Goal: Answer question/provide support

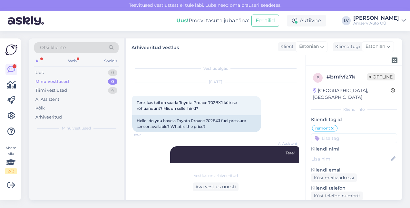
scroll to position [319, 0]
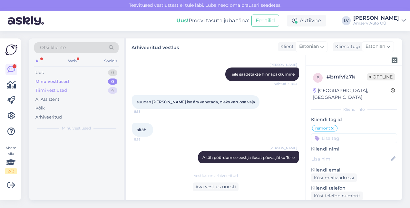
click at [61, 90] on div "Tiimi vestlused" at bounding box center [51, 90] width 32 height 6
click at [59, 90] on div "Tiimi vestlused" at bounding box center [52, 90] width 34 height 6
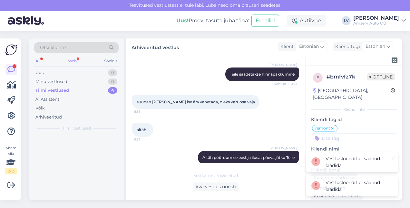
click at [70, 58] on div "Web" at bounding box center [72, 61] width 11 height 8
click at [71, 62] on div "Web" at bounding box center [72, 61] width 12 height 8
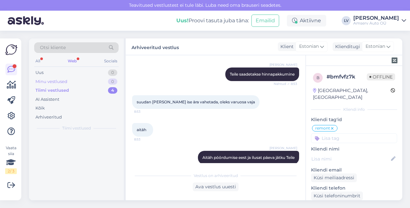
click at [80, 79] on div "Minu vestlused 0" at bounding box center [76, 81] width 84 height 9
click at [80, 87] on div "Tiimi vestlused 4" at bounding box center [76, 90] width 84 height 9
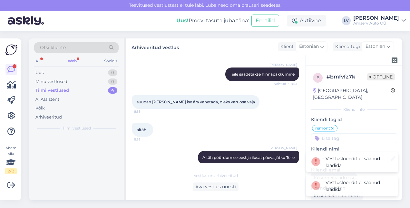
click at [81, 87] on div "Tiimi vestlused 4" at bounding box center [76, 90] width 84 height 9
click at [65, 97] on div "AI Assistent" at bounding box center [76, 99] width 84 height 9
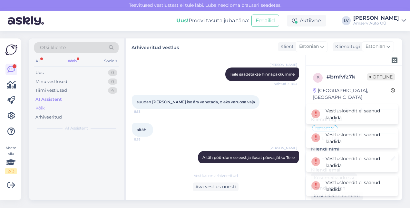
click at [38, 108] on div "Kõik" at bounding box center [39, 108] width 9 height 6
click at [75, 61] on div "Web" at bounding box center [72, 61] width 12 height 8
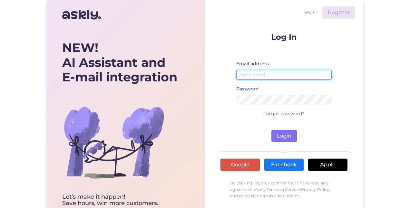
type input "[EMAIL_ADDRESS][DOMAIN_NAME]"
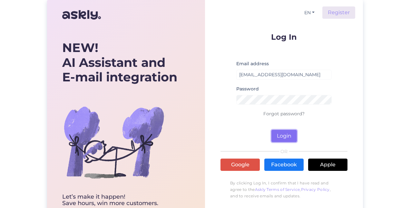
click at [282, 136] on button "Login" at bounding box center [283, 136] width 25 height 12
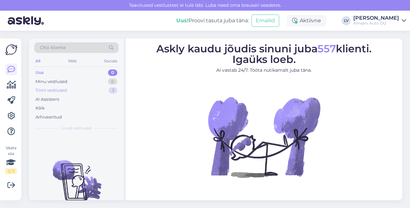
click at [65, 86] on div "Tiimi vestlused 3" at bounding box center [76, 90] width 84 height 9
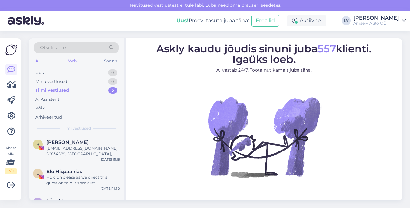
click at [73, 59] on div "Web" at bounding box center [72, 61] width 11 height 8
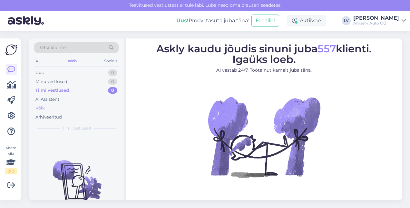
click at [49, 106] on div "Kõik" at bounding box center [76, 107] width 84 height 9
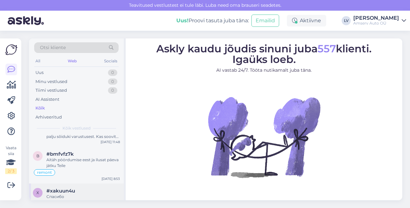
scroll to position [32, 0]
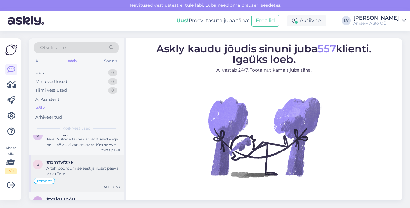
click at [84, 172] on div "Aitäh pöördumise eest ja ilusat päeva jätku Teile" at bounding box center [82, 171] width 73 height 12
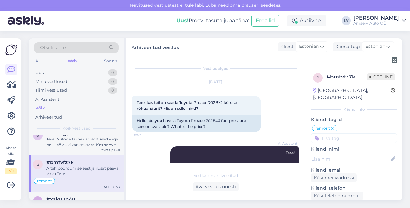
scroll to position [322, 0]
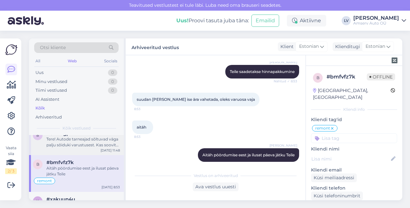
click at [77, 147] on div "8 #8l7n7gpm Tere! Autode tarneajad sõltuvad väga palju sõiduki varustusest. Kas…" at bounding box center [76, 140] width 95 height 29
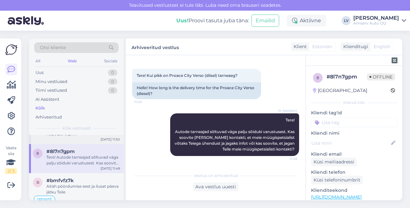
scroll to position [0, 0]
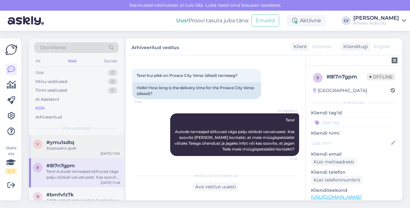
click at [81, 143] on div "#ymu1sdtq" at bounding box center [82, 142] width 73 height 6
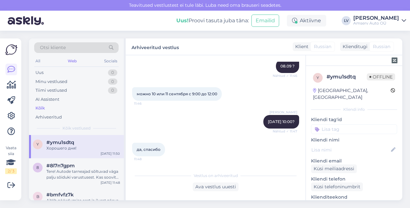
scroll to position [282, 0]
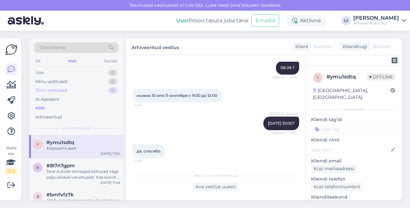
click at [59, 89] on div "Tiimi vestlused" at bounding box center [51, 90] width 32 height 6
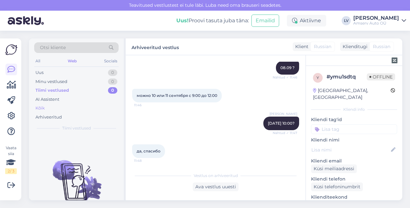
click at [47, 110] on div "Kõik" at bounding box center [76, 107] width 84 height 9
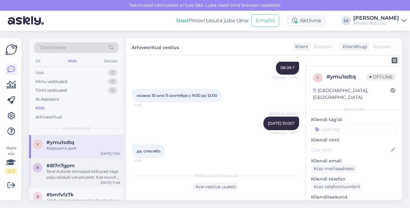
click at [57, 171] on div "Tere! Autode tarneajad sõltuvad väga palju sõiduki varustusest. Kas soovite [PE…" at bounding box center [82, 174] width 73 height 12
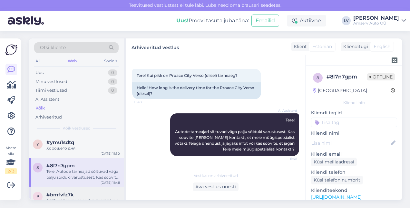
click at [59, 194] on span "#bmfvfz7k" at bounding box center [59, 194] width 27 height 6
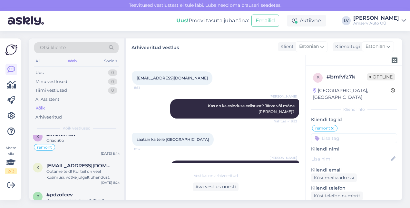
scroll to position [64, 0]
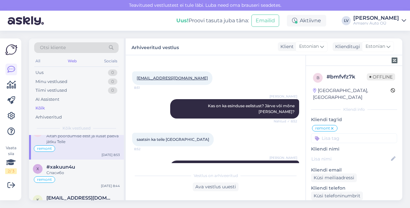
click at [83, 148] on div "remont" at bounding box center [76, 148] width 87 height 8
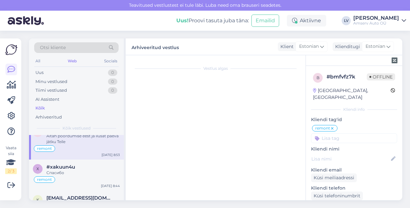
scroll to position [0, 0]
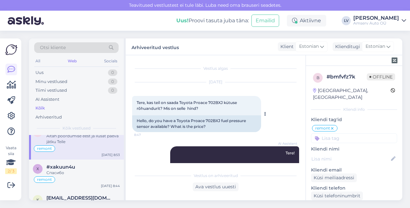
click at [223, 99] on div "Tere, kas teil on saada Toyota Proace 702BXJ kütuse rõhuandurit? Mis on selle h…" at bounding box center [196, 105] width 129 height 19
drag, startPoint x: 222, startPoint y: 101, endPoint x: 213, endPoint y: 100, distance: 9.7
click at [213, 100] on span "Tere, kas teil on saada Toyota Proace 702BXJ kütuse rõhuandurit? Mis on selle h…" at bounding box center [187, 105] width 101 height 11
drag, startPoint x: 213, startPoint y: 100, endPoint x: 207, endPoint y: 102, distance: 6.1
click at [207, 102] on span "Tere, kas teil on saada Toyota Proace 702BXJ kütuse rõhuandurit? Mis on selle h…" at bounding box center [187, 105] width 101 height 11
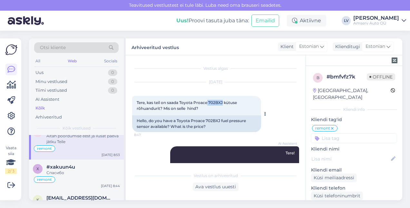
drag, startPoint x: 207, startPoint y: 102, endPoint x: 221, endPoint y: 100, distance: 14.3
click at [221, 100] on span "Tere, kas teil on saada Toyota Proace 702BXJ kütuse rõhuandurit? Mis on selle h…" at bounding box center [187, 105] width 101 height 11
drag, startPoint x: 221, startPoint y: 100, endPoint x: 220, endPoint y: 105, distance: 5.2
copy span "702BXJ"
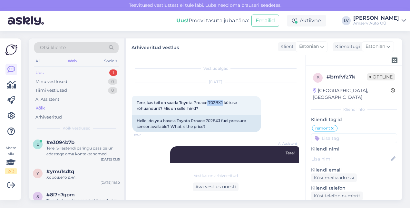
click at [57, 73] on div "Uus 1" at bounding box center [76, 72] width 84 height 9
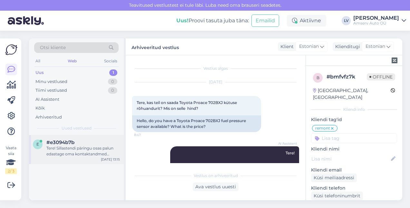
click at [61, 148] on div "Tere! Sillastendi päringu osas palun edastage oma kontaktandmed (telefoninumber…" at bounding box center [82, 151] width 73 height 12
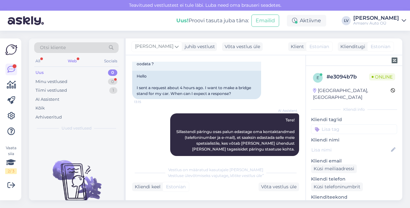
scroll to position [268, 0]
